Goal: Task Accomplishment & Management: Manage account settings

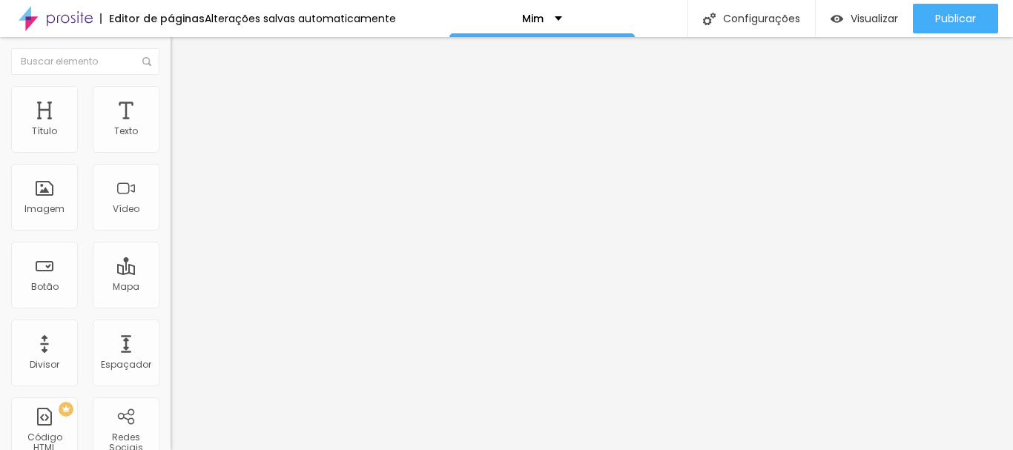
click at [184, 100] on span "Avançado" at bounding box center [208, 96] width 49 height 13
click at [171, 86] on li "Estilo" at bounding box center [256, 78] width 171 height 15
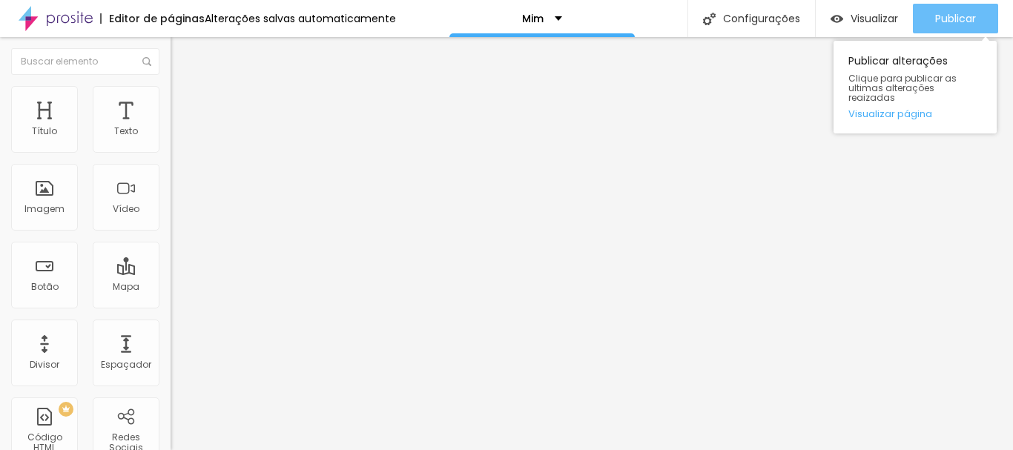
click at [952, 9] on div "Publicar" at bounding box center [955, 19] width 41 height 30
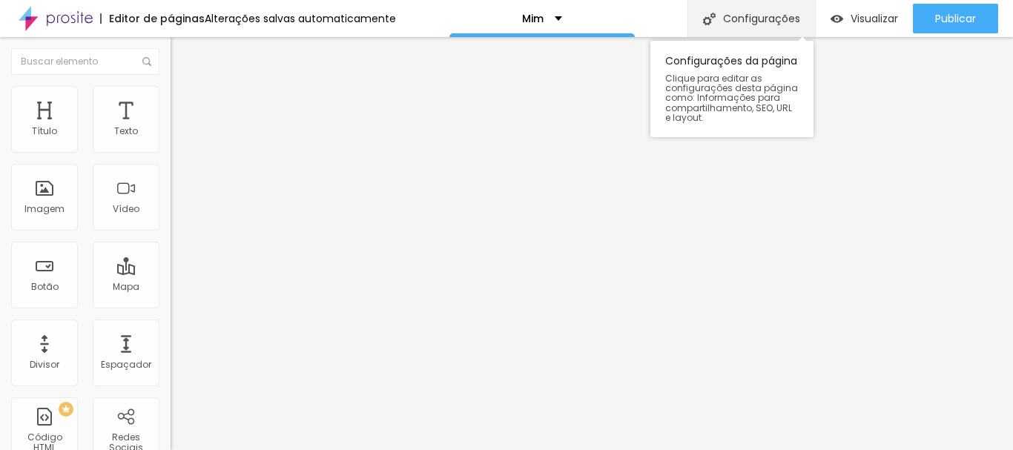
click at [753, 22] on div "Configurações" at bounding box center [751, 18] width 128 height 37
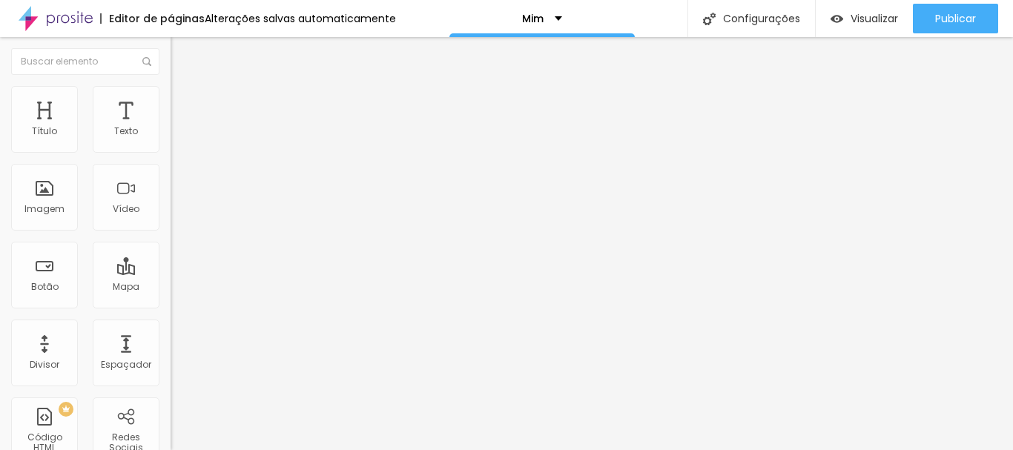
click at [171, 128] on span "Trocar imagem" at bounding box center [211, 121] width 81 height 13
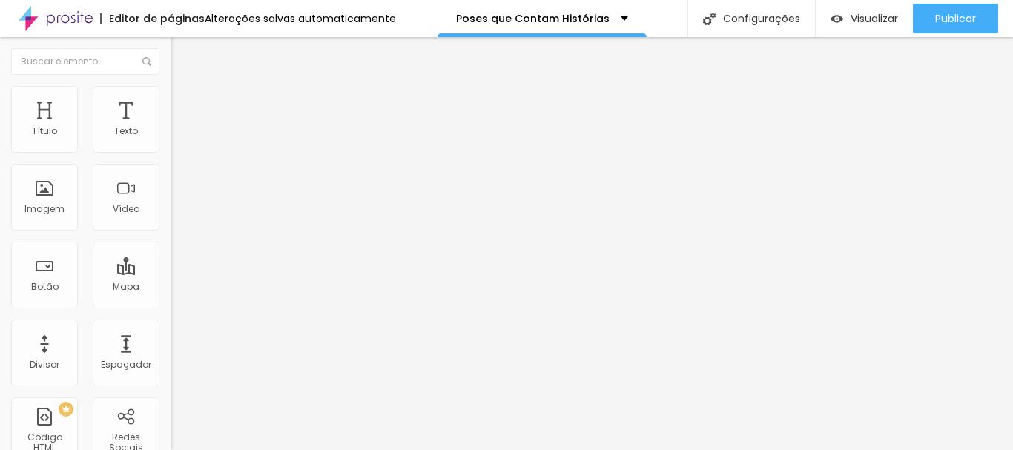
click at [171, 305] on input "[URL][DOMAIN_NAME]" at bounding box center [260, 298] width 178 height 15
drag, startPoint x: 155, startPoint y: 311, endPoint x: 0, endPoint y: 317, distance: 155.1
click at [171, 317] on div "Texto CLIQUE [GEOGRAPHIC_DATA] Link URL [URL][DOMAIN_NAME] Abrir em uma nova aba" at bounding box center [256, 224] width 171 height 216
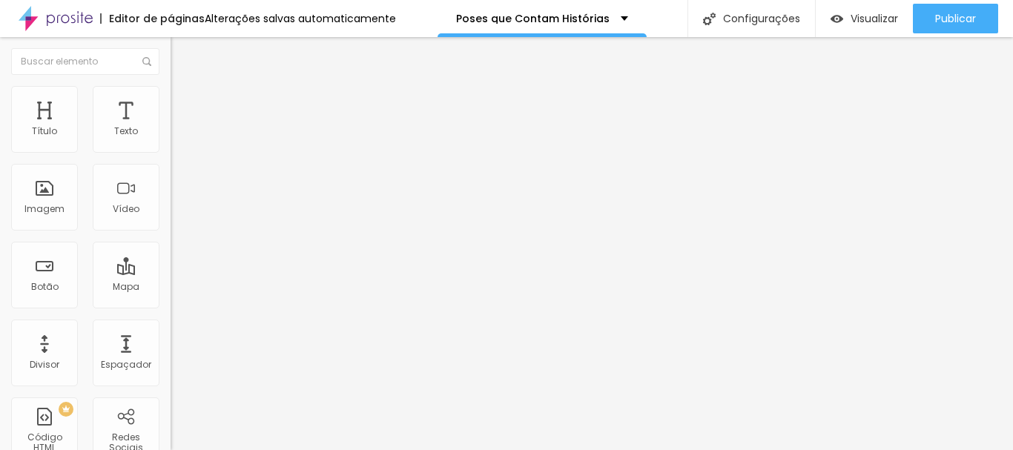
type input "88939U?off=gvch8do4"
drag, startPoint x: 143, startPoint y: 308, endPoint x: 4, endPoint y: 305, distance: 138.7
click at [171, 305] on div "Texto CLIQUE [GEOGRAPHIC_DATA] Link URL 88939U?off=gvch8do4 Abrir em uma nova a…" at bounding box center [256, 224] width 171 height 216
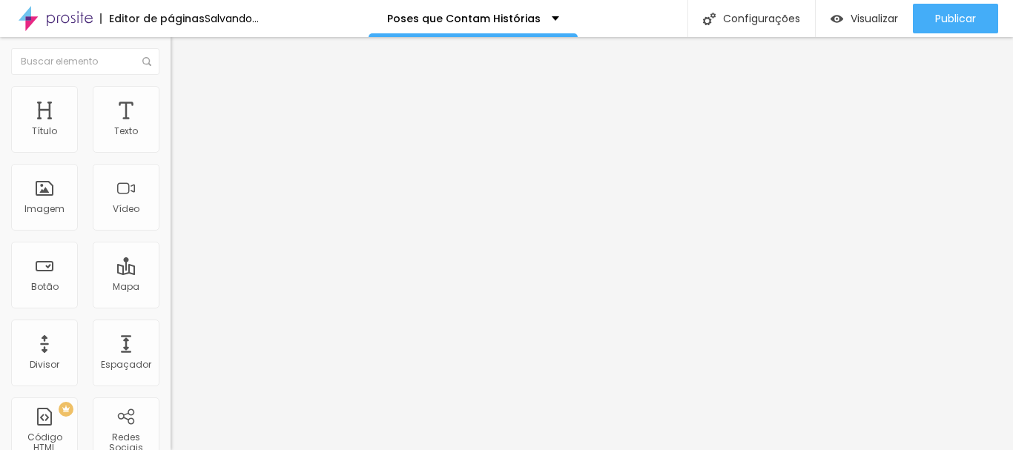
paste input "[URL][DOMAIN_NAME]"
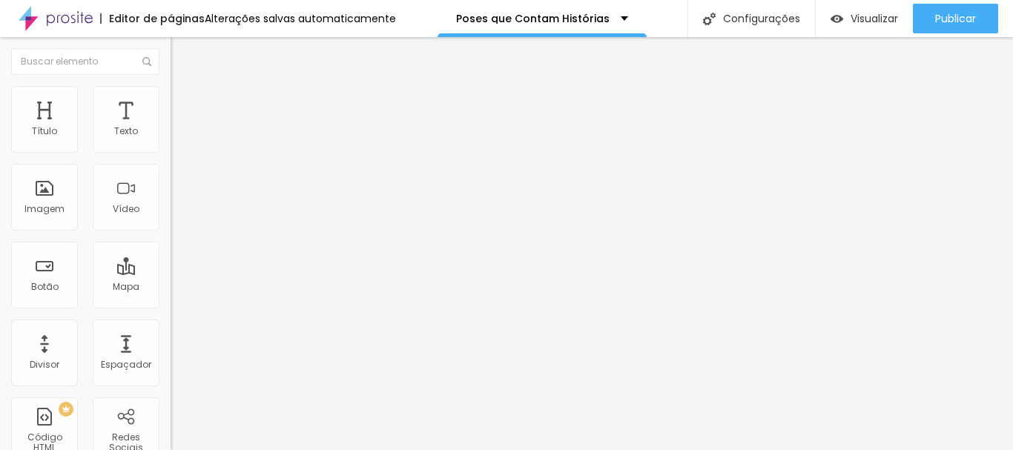
type input "[URL][DOMAIN_NAME]"
click at [880, 19] on span "Visualizar" at bounding box center [873, 19] width 47 height 12
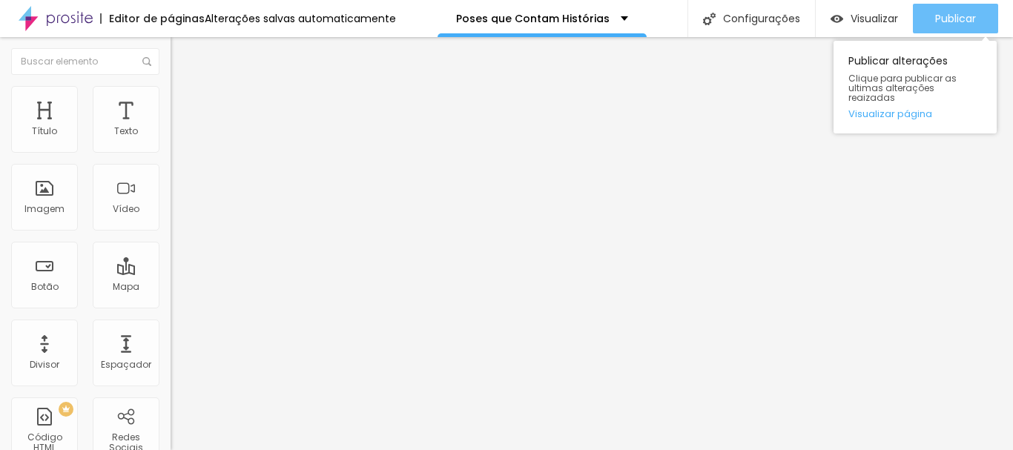
click at [945, 18] on span "Publicar" at bounding box center [955, 19] width 41 height 12
click at [948, 13] on span "Publicar" at bounding box center [955, 19] width 41 height 12
click at [936, 10] on div "Publicar" at bounding box center [955, 19] width 41 height 30
click at [970, 10] on div "Publicar" at bounding box center [955, 19] width 41 height 30
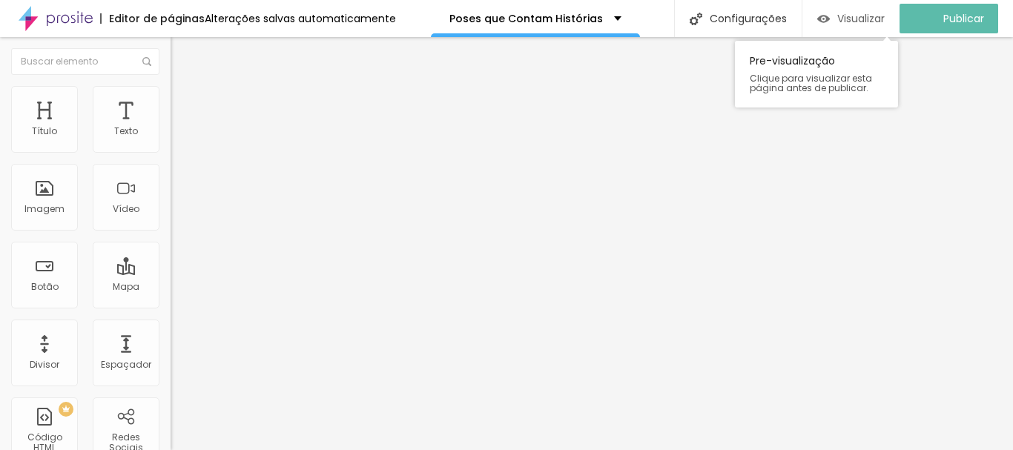
click at [876, 14] on span "Visualizar" at bounding box center [860, 19] width 47 height 12
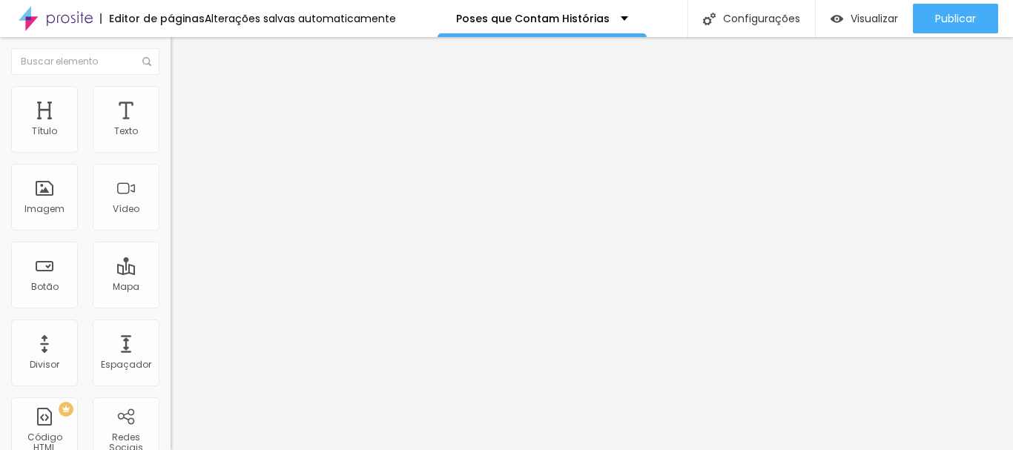
click at [171, 96] on li "Avançado" at bounding box center [256, 93] width 171 height 15
click at [184, 87] on span "Estilo" at bounding box center [195, 81] width 23 height 13
click at [182, 56] on img "button" at bounding box center [188, 54] width 12 height 12
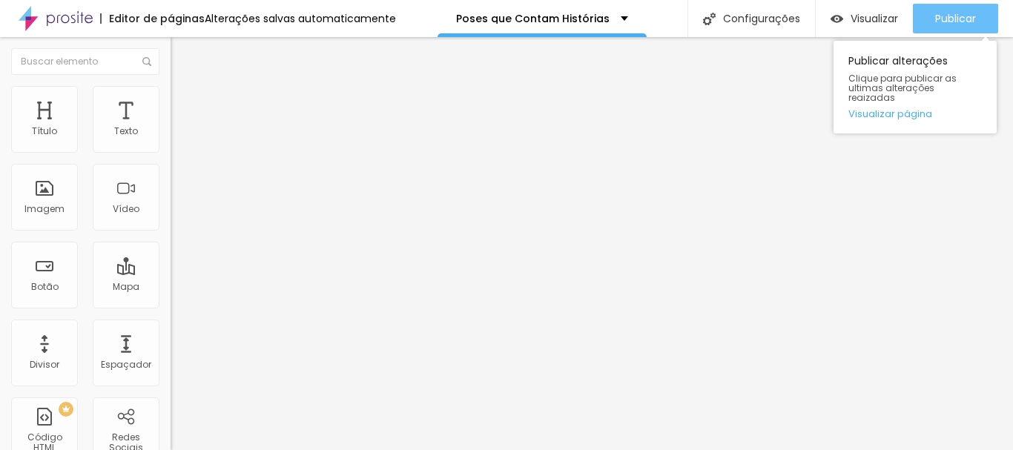
click at [959, 19] on span "Publicar" at bounding box center [955, 19] width 41 height 12
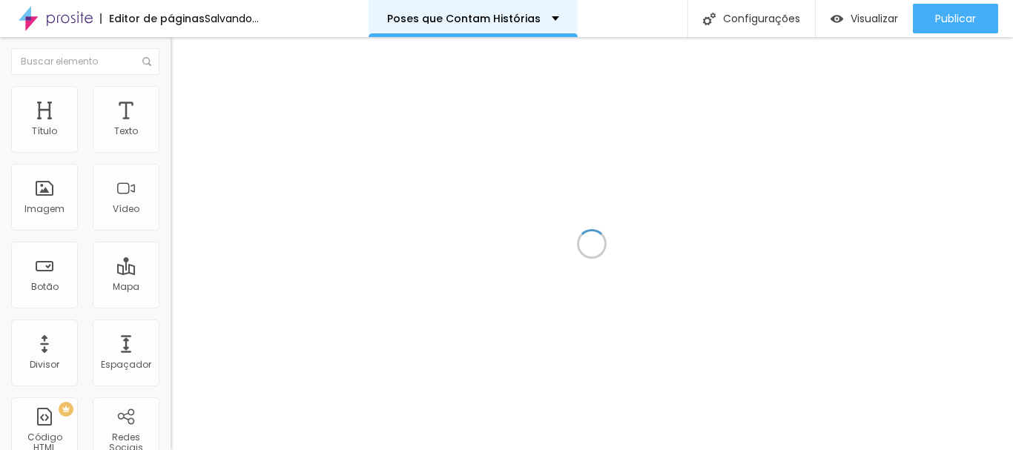
click at [559, 16] on div "Poses que Contam Histórias" at bounding box center [473, 18] width 172 height 10
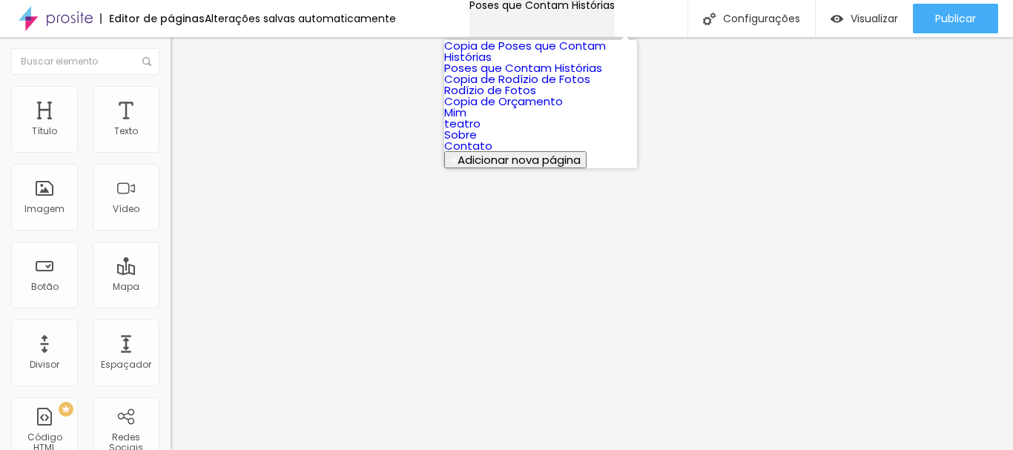
click at [613, 10] on div "Poses que Contam Histórias" at bounding box center [541, 5] width 145 height 10
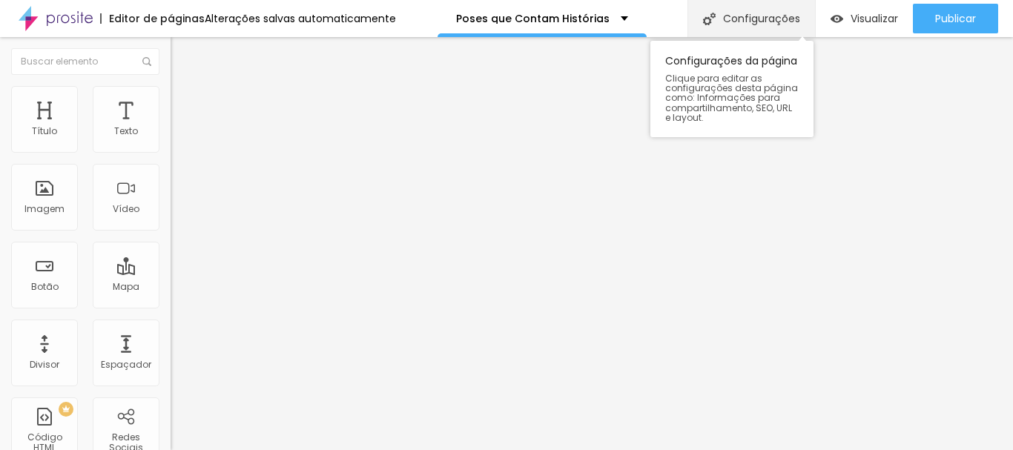
click at [755, 18] on div "Configurações" at bounding box center [751, 18] width 128 height 37
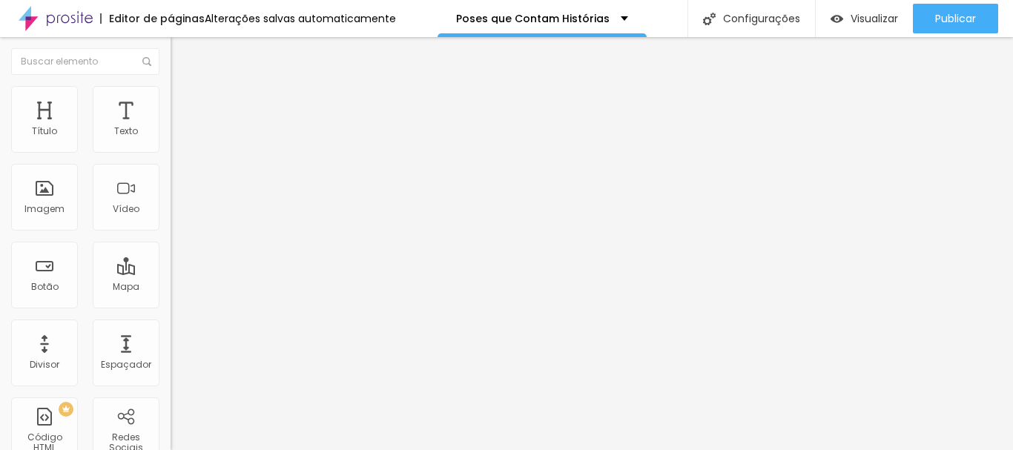
drag, startPoint x: 562, startPoint y: 312, endPoint x: 356, endPoint y: 314, distance: 206.1
paste input "https://www.wufotografia.com.br/poses-que-contam-historias/?id=68a63121a9e49500…"
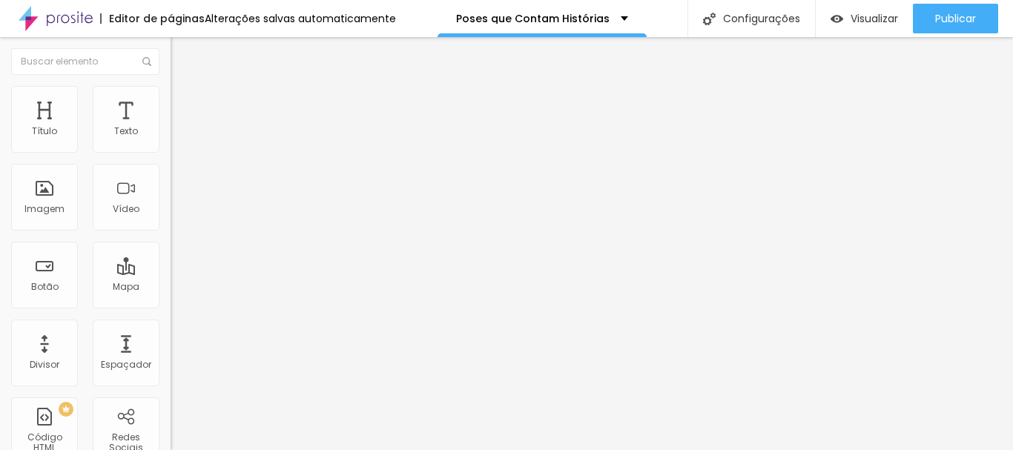
type input "https://www.wufotografia.com.br/poses-que-contam-historias/?id=68a63121a9e49500…"
drag, startPoint x: 713, startPoint y: 314, endPoint x: 311, endPoint y: 320, distance: 401.9
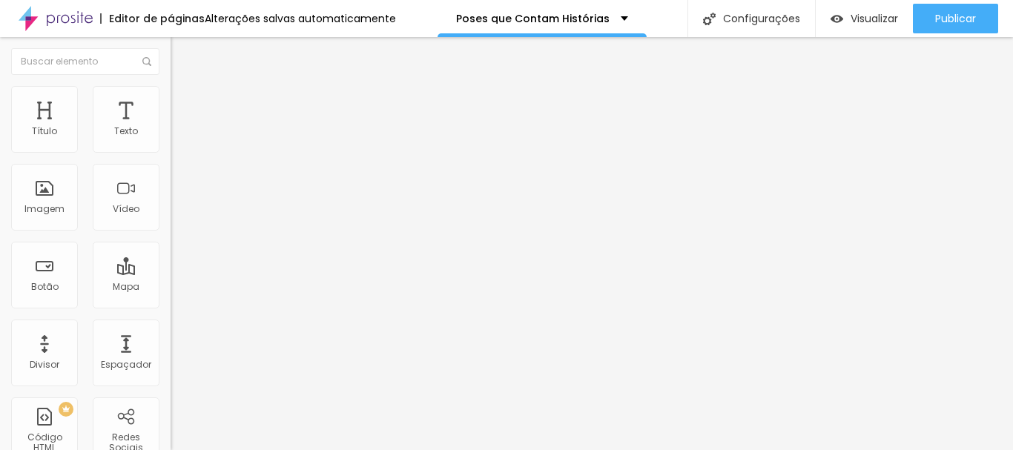
paste input "Fotografia Espontânea — Capturando Momentos Reais com Naturalidade"
type input "Fotografia Espontânea — Capturando Momentos Reais com Naturalidade"
drag, startPoint x: 552, startPoint y: 142, endPoint x: 363, endPoint y: 143, distance: 189.1
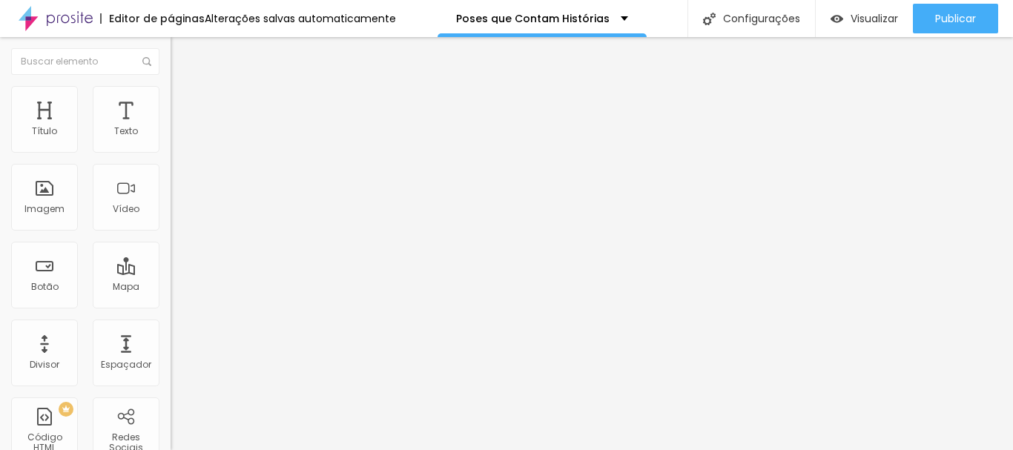
paste input "Fotografia Espontânea — Capturando Momentos Reais com Naturalidade"
type input "Fotografia Espontânea — Capturando Momentos Reais com Naturalidade"
drag, startPoint x: 549, startPoint y: 228, endPoint x: 351, endPoint y: 231, distance: 198.0
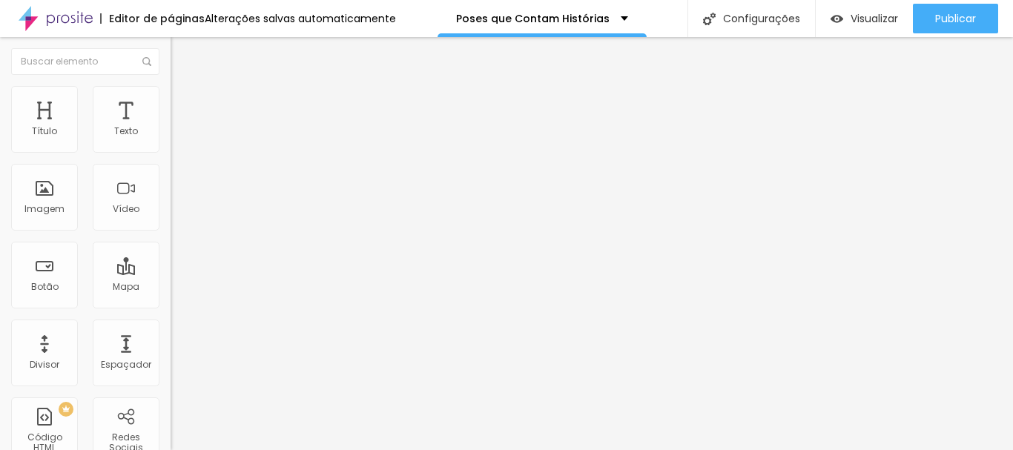
paste input "Fotografia Espontânea — Capturando Momentos Reais com Naturalidade"
type input "Fotografia Espontânea — Capturando Momentos Reais com Naturalidade"
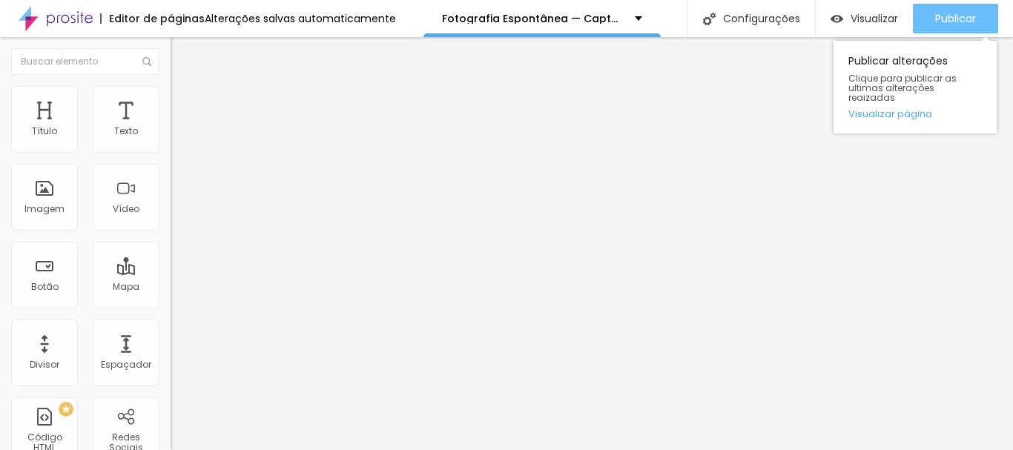
click at [945, 21] on span "Publicar" at bounding box center [955, 19] width 41 height 12
